Goal: Information Seeking & Learning: Learn about a topic

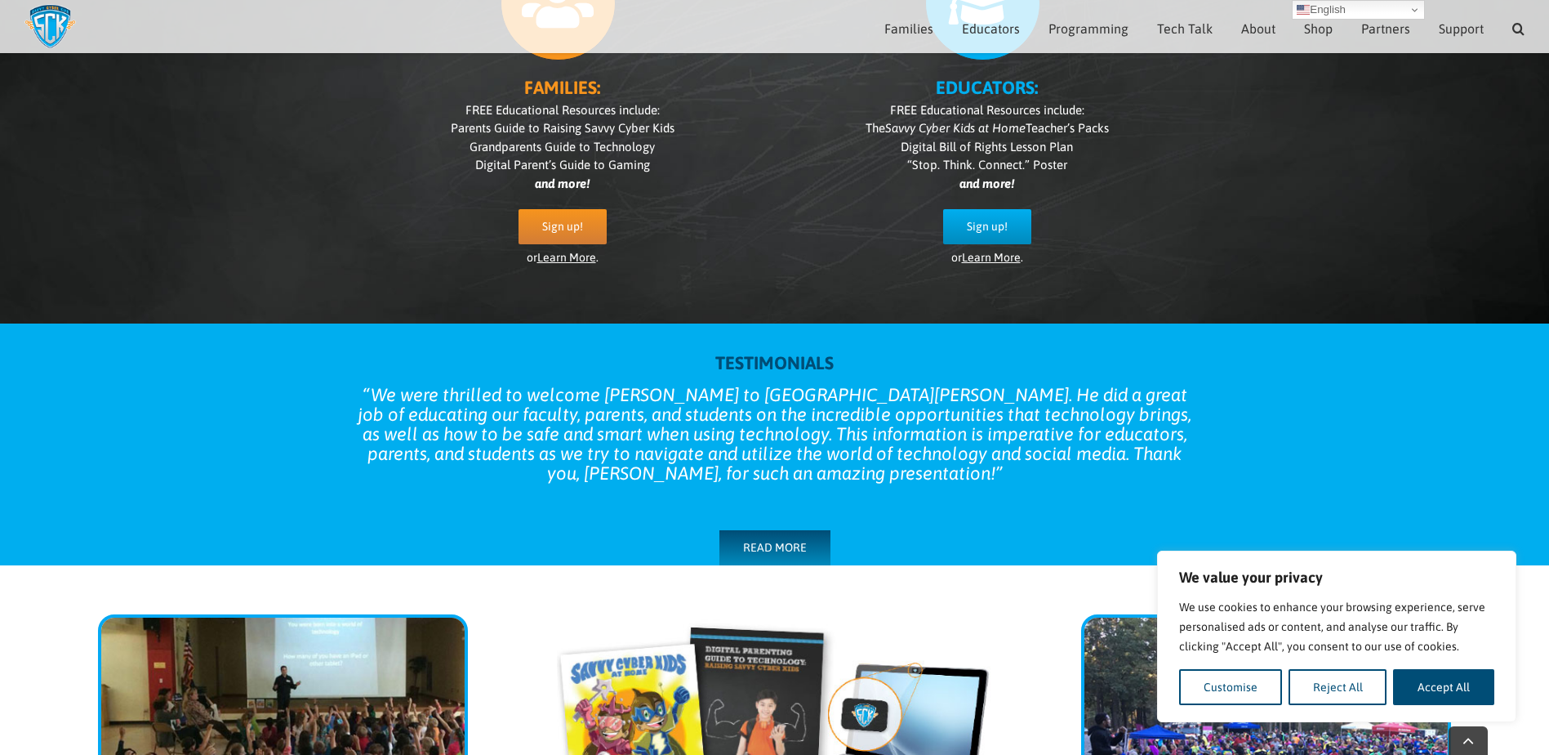
scroll to position [394, 0]
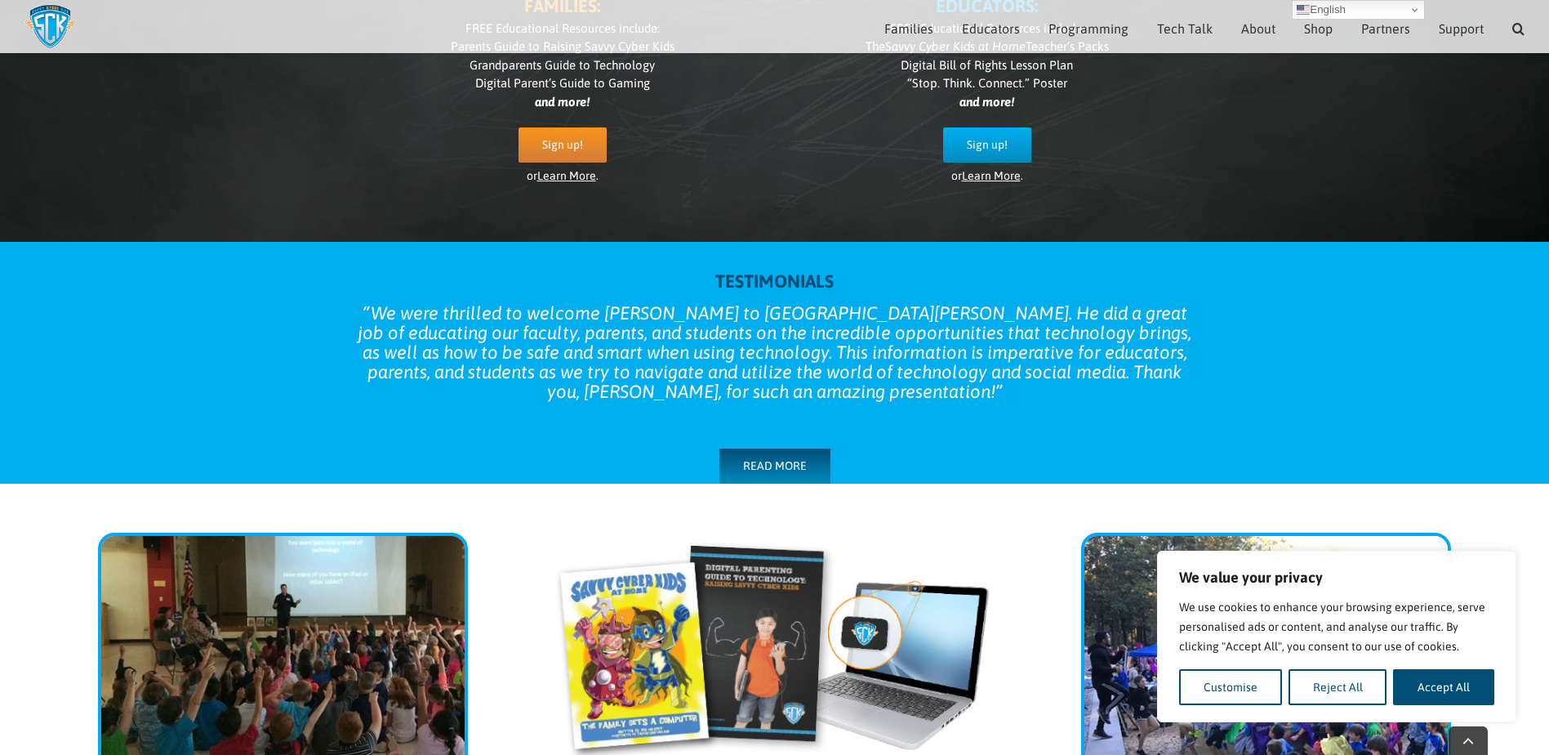
click at [1450, 695] on button "Accept All" at bounding box center [1443, 687] width 101 height 36
checkbox input "true"
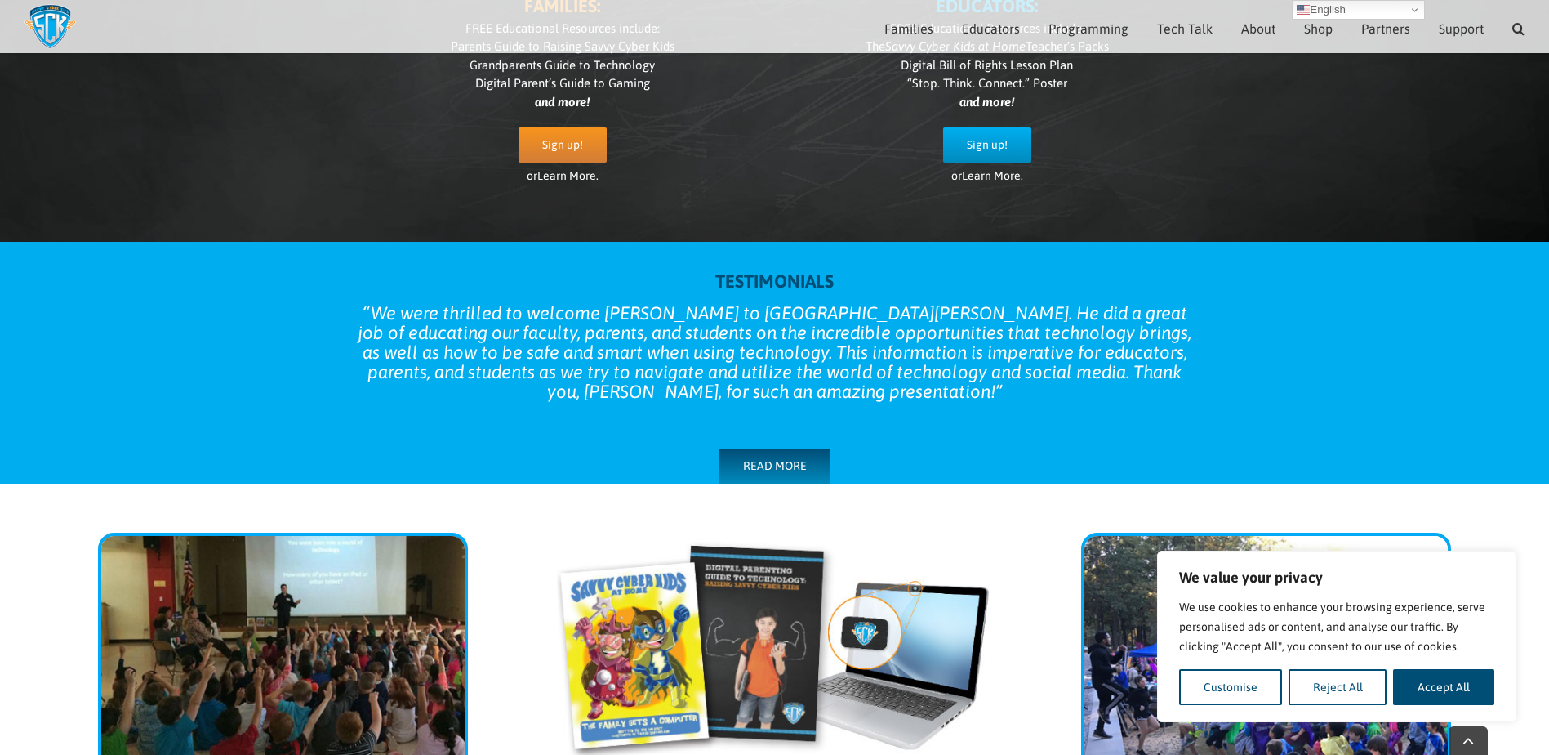
checkbox input "true"
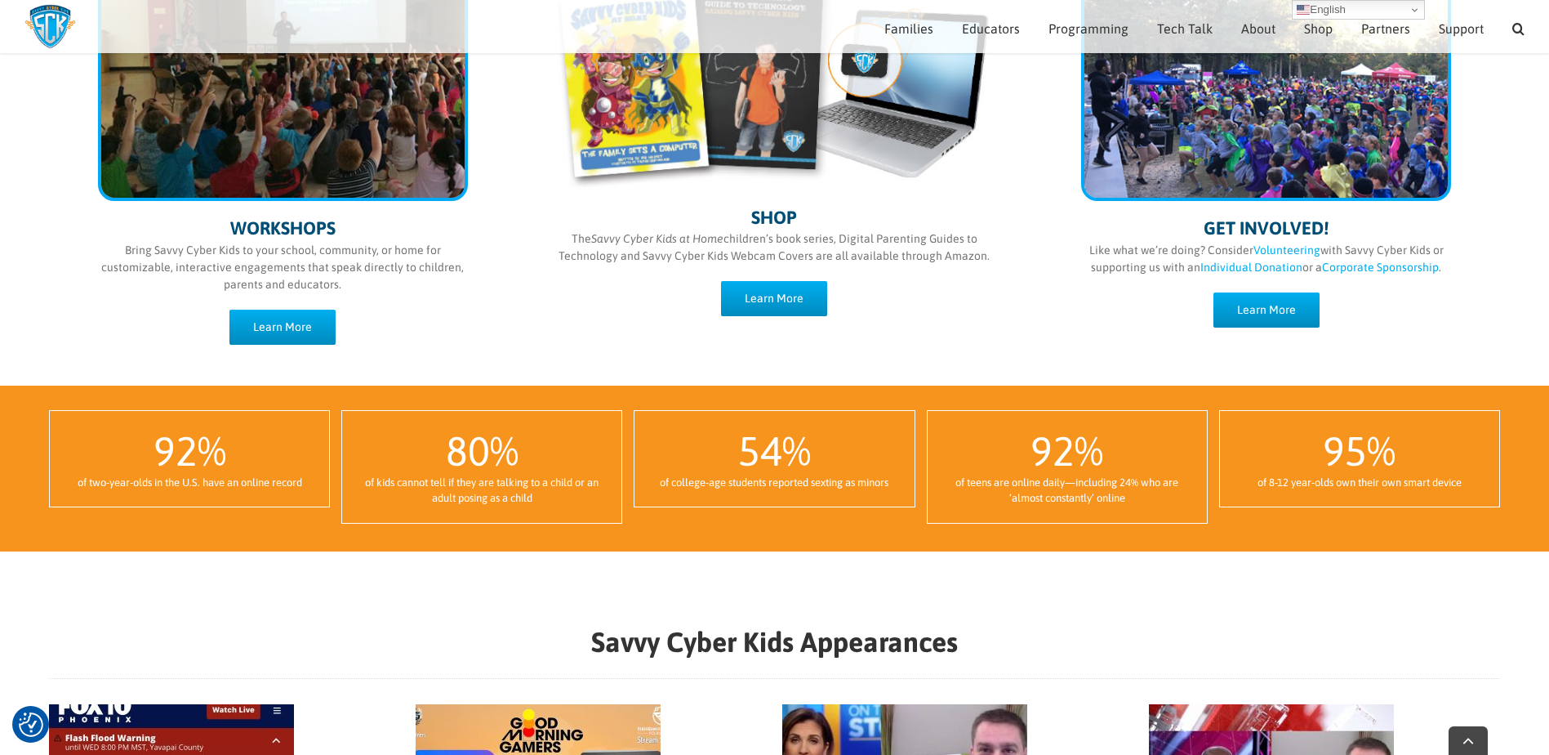
scroll to position [986, 0]
click at [43, 338] on div "WORKSHOPS Bring Savvy Cyber Kids to your school, community, or home for customi…" at bounding box center [774, 149] width 1549 height 474
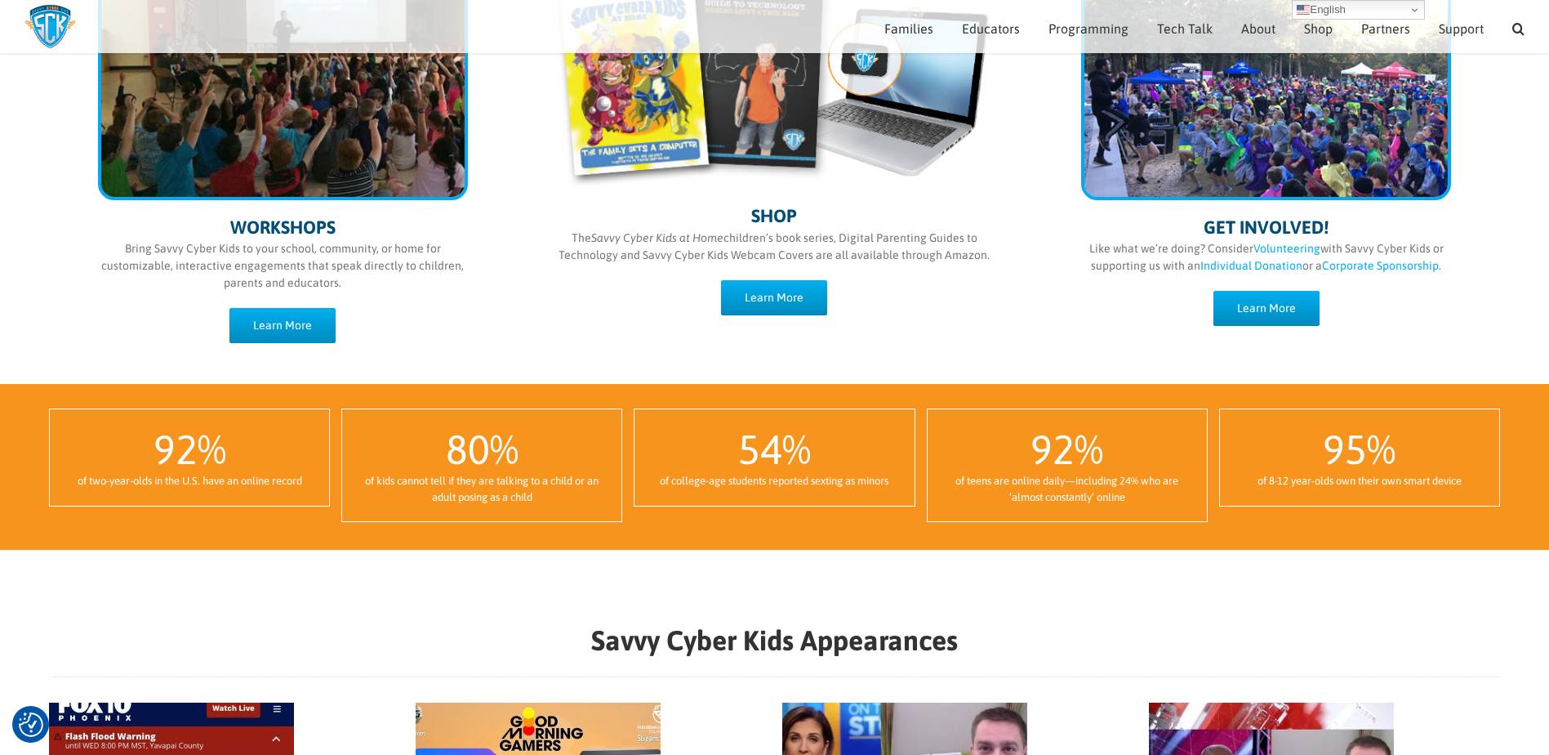
scroll to position [966, 0]
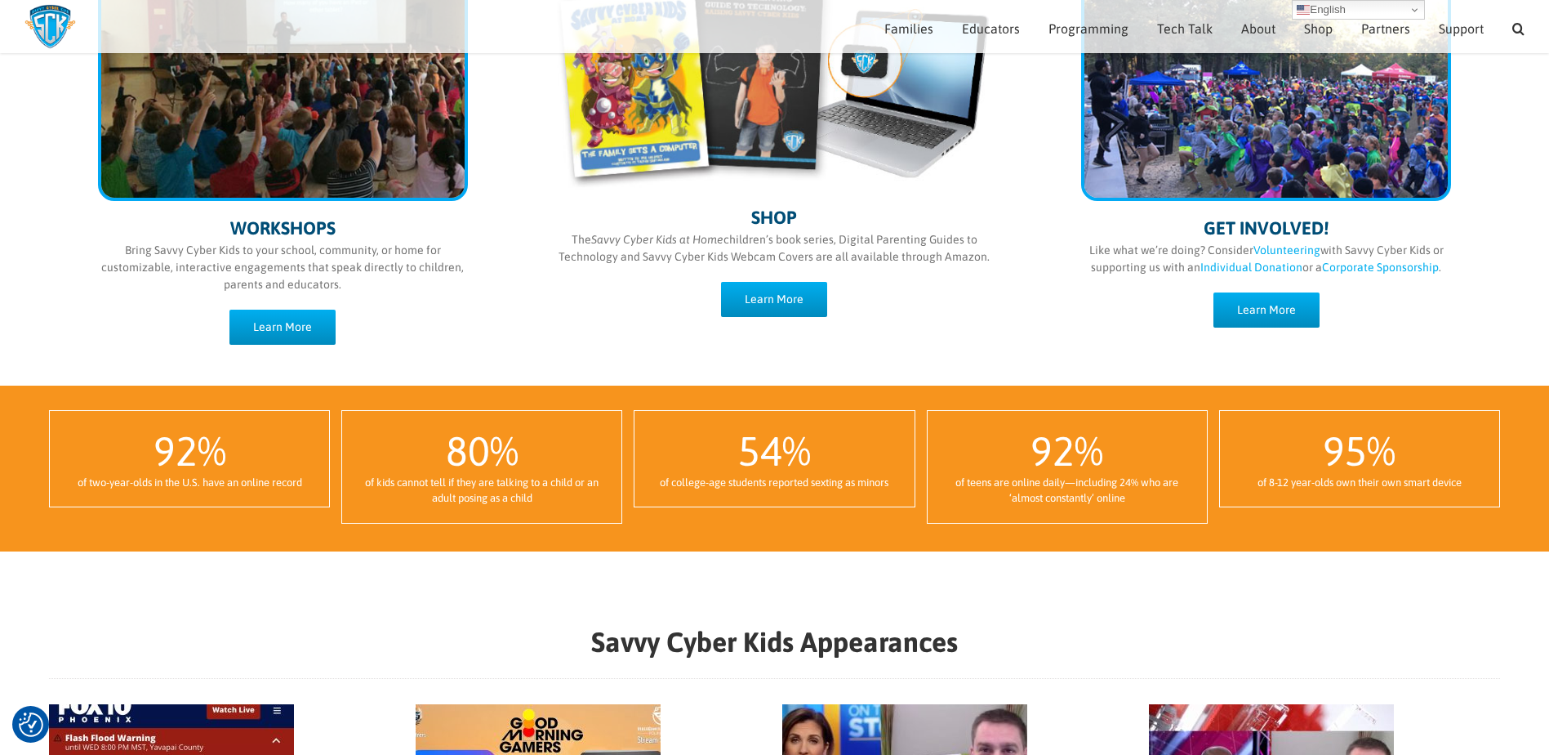
click at [93, 372] on div "WORKSHOPS Bring Savvy Cyber Kids to your school, community, or home for customi…" at bounding box center [774, 149] width 1549 height 474
click at [62, 341] on div "WORKSHOPS Bring Savvy Cyber Kids to your school, community, or home for customi…" at bounding box center [774, 149] width 1549 height 474
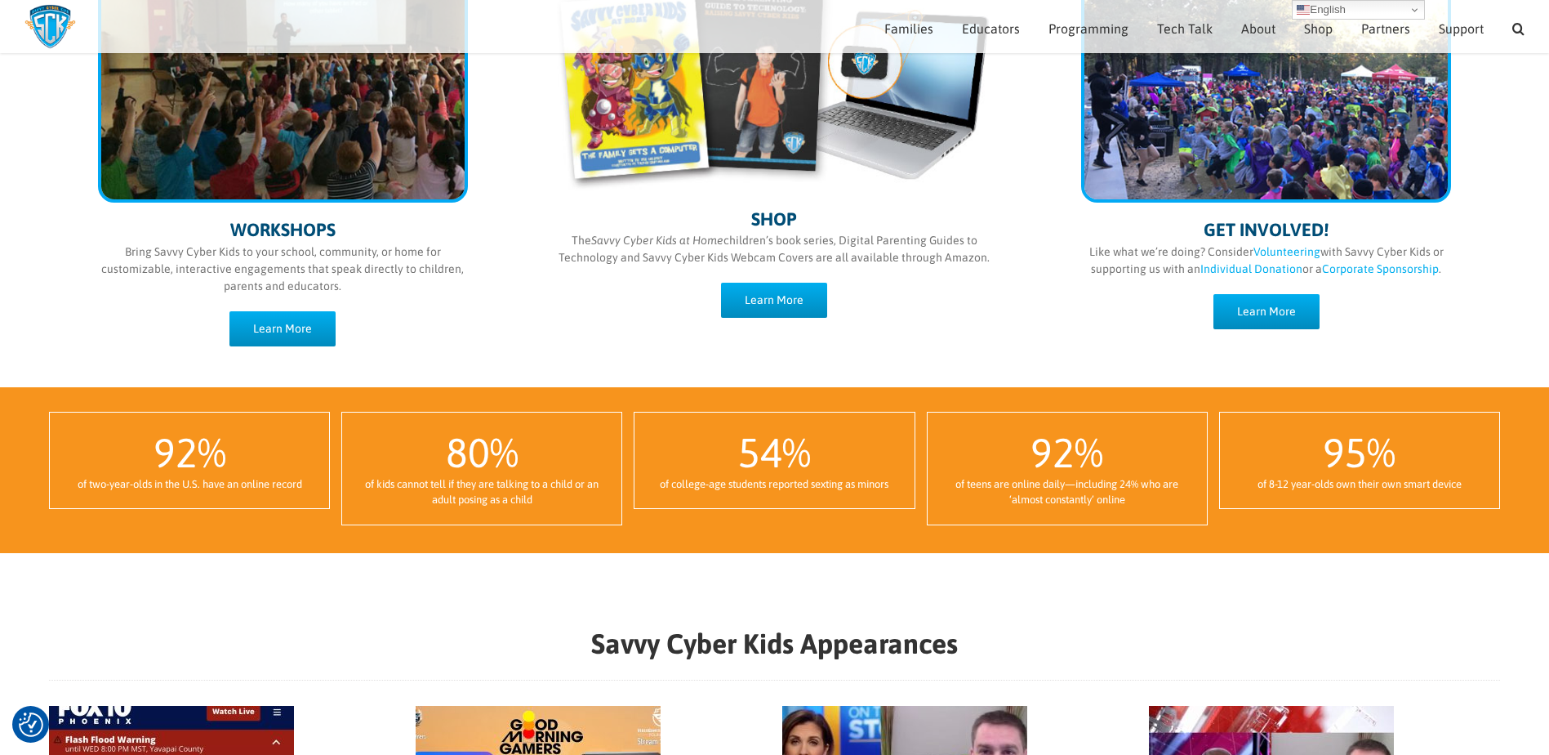
scroll to position [927, 0]
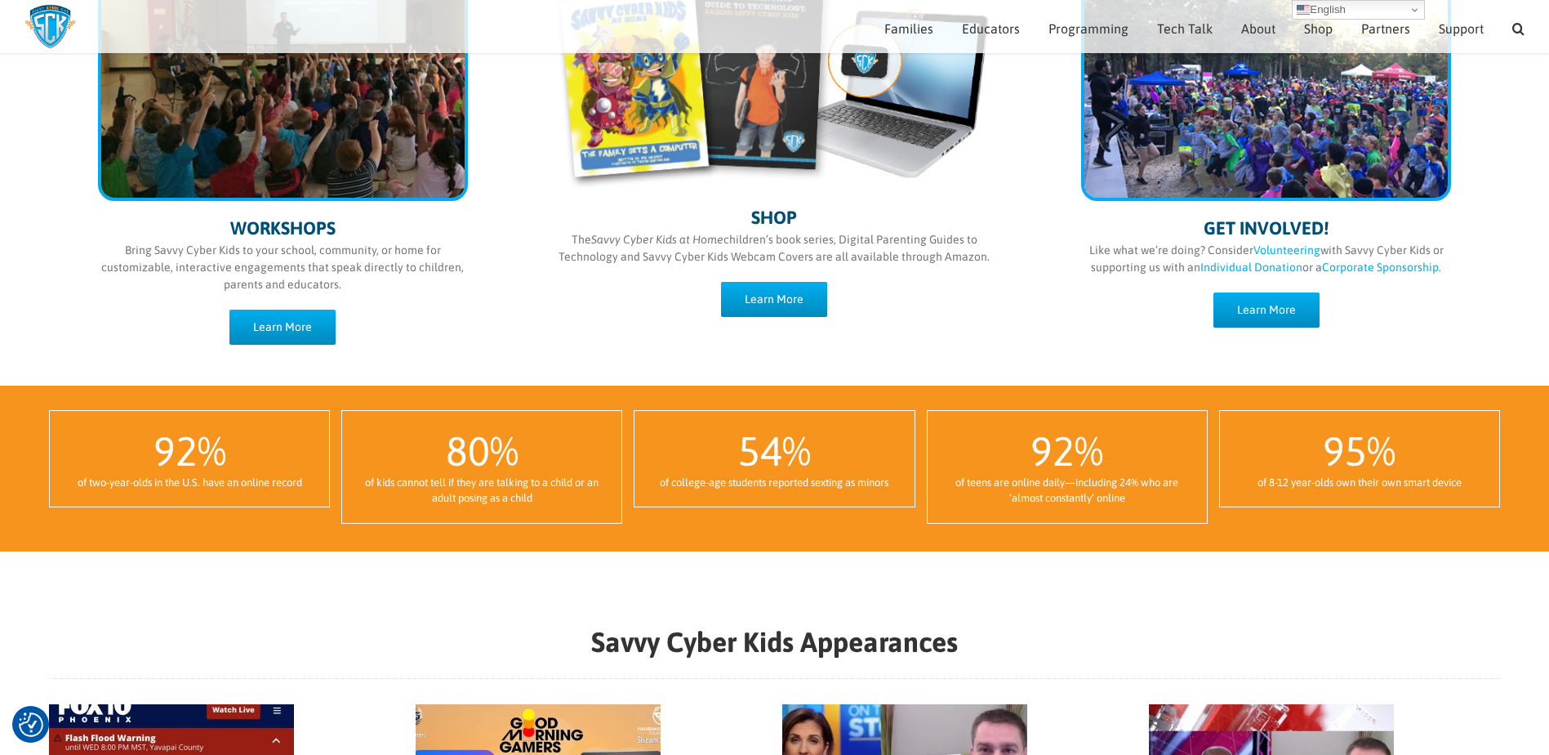
click at [60, 341] on div "WORKSHOPS Bring Savvy Cyber Kids to your school, community, or home for customi…" at bounding box center [774, 149] width 1549 height 474
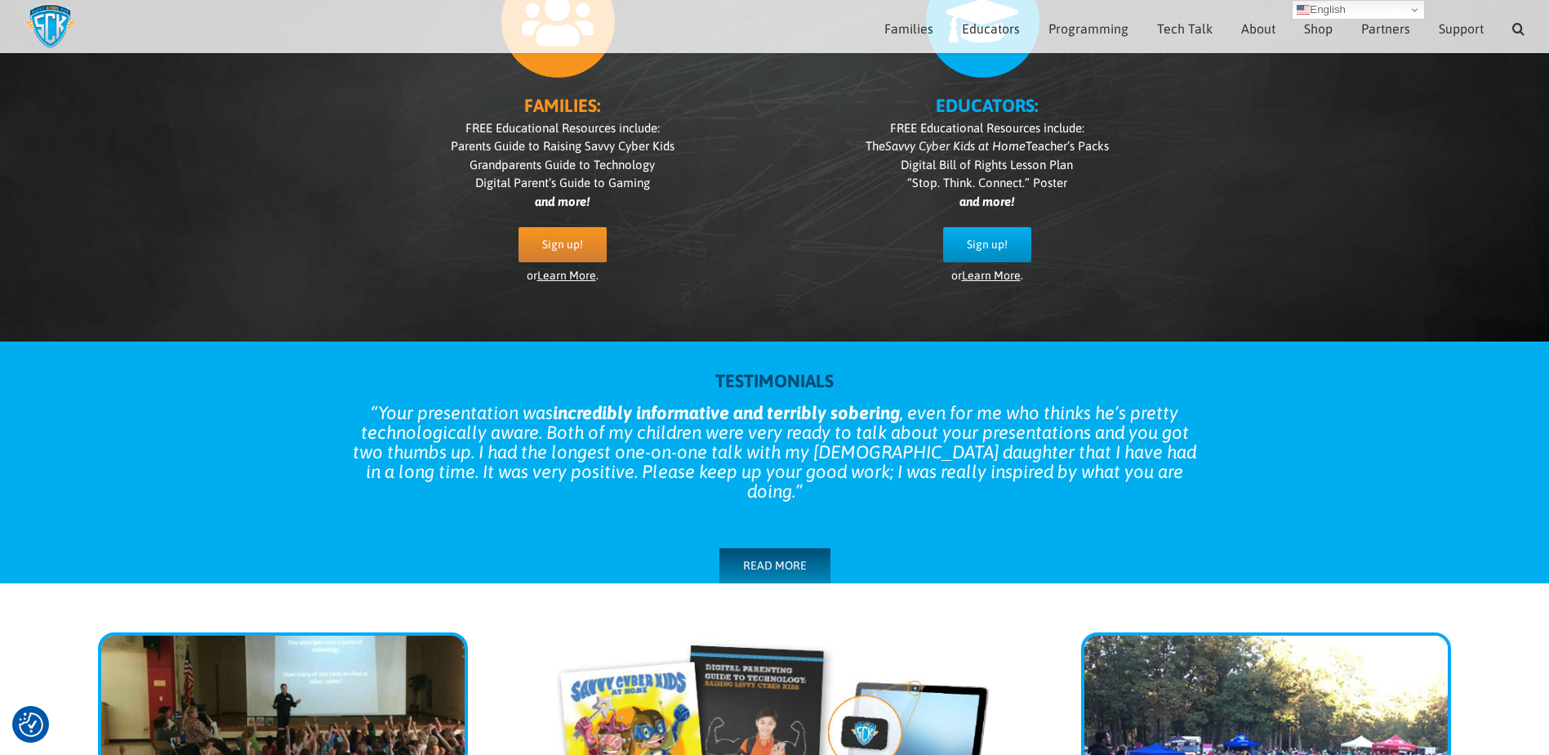
scroll to position [0, 0]
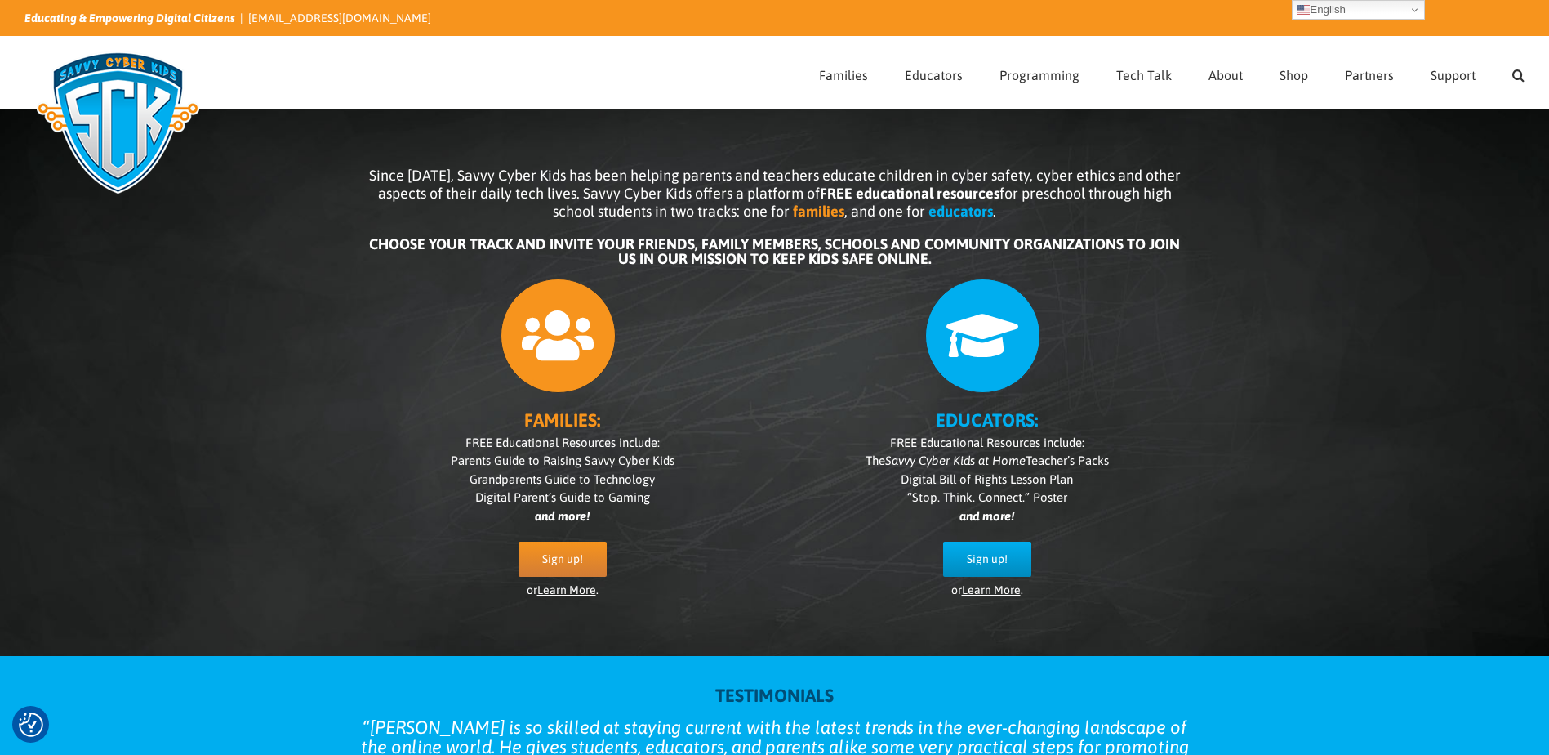
click at [942, 229] on span "Tools" at bounding box center [933, 234] width 24 height 12
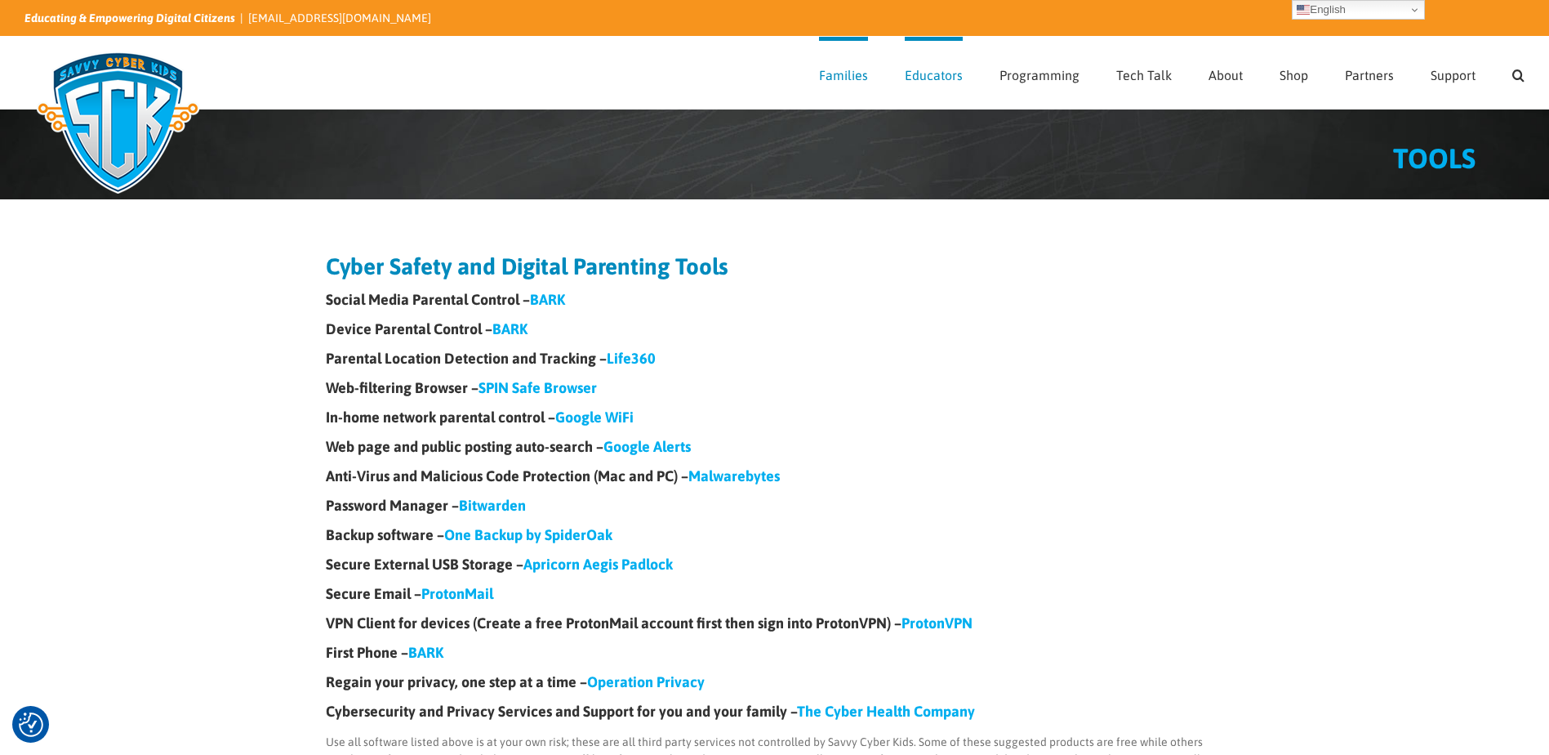
click at [179, 465] on div "Cyber Safety and Digital Parenting Tools Social Media Parental Control – BARK D…" at bounding box center [774, 512] width 1549 height 626
click at [504, 325] on link "BARK" at bounding box center [509, 328] width 35 height 17
